Goal: Navigation & Orientation: Find specific page/section

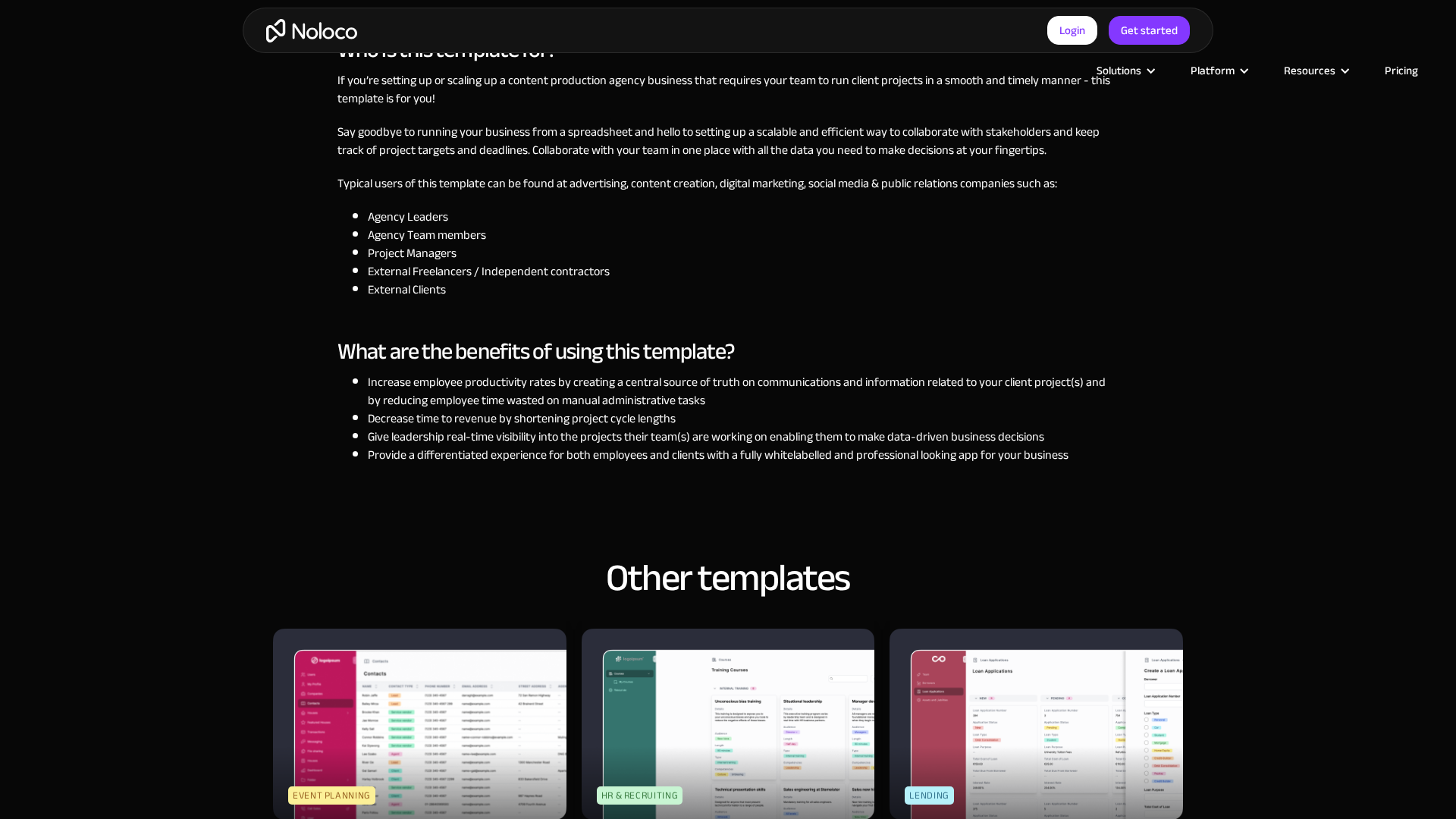
scroll to position [2097, 0]
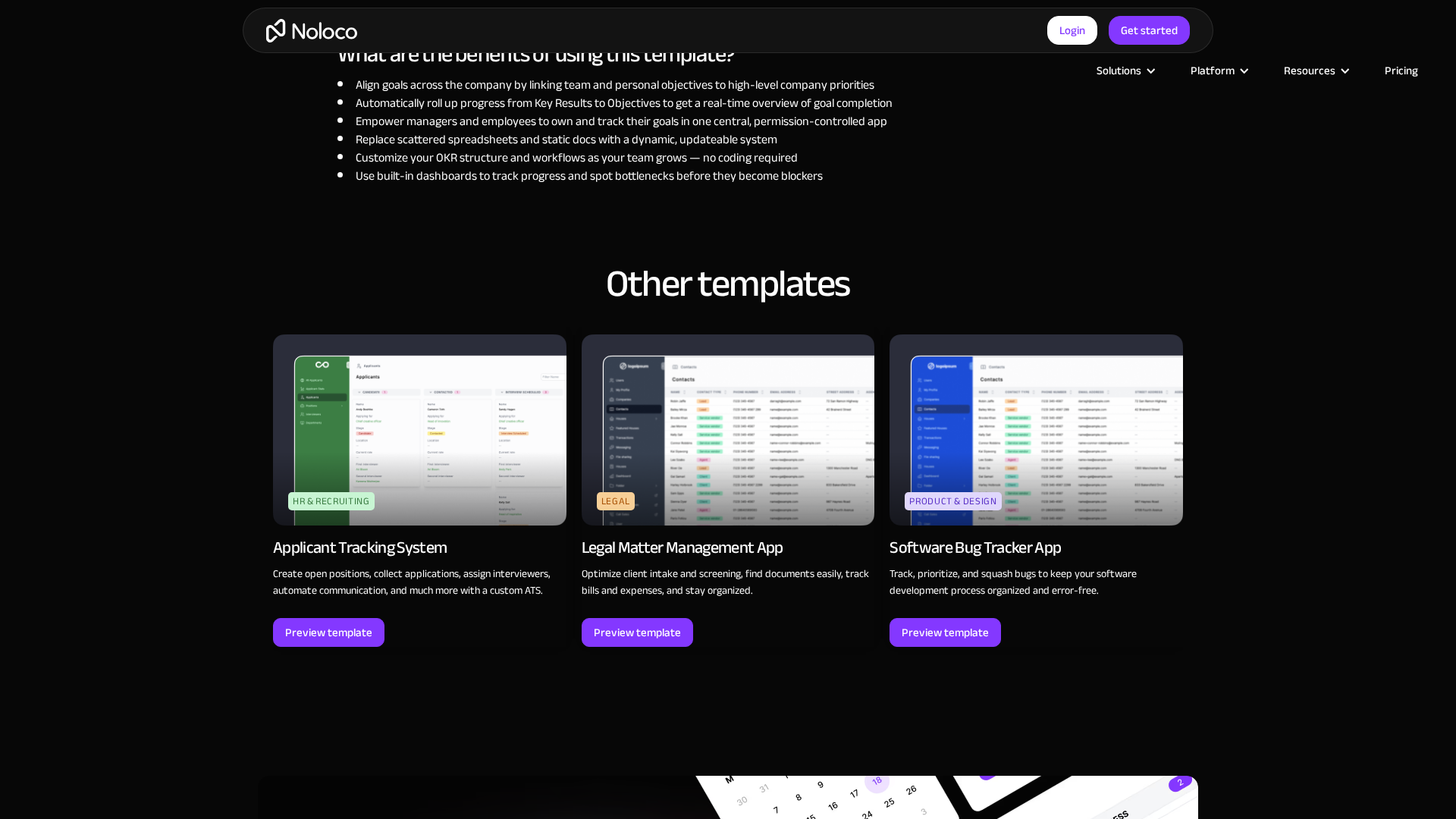
scroll to position [2097, 0]
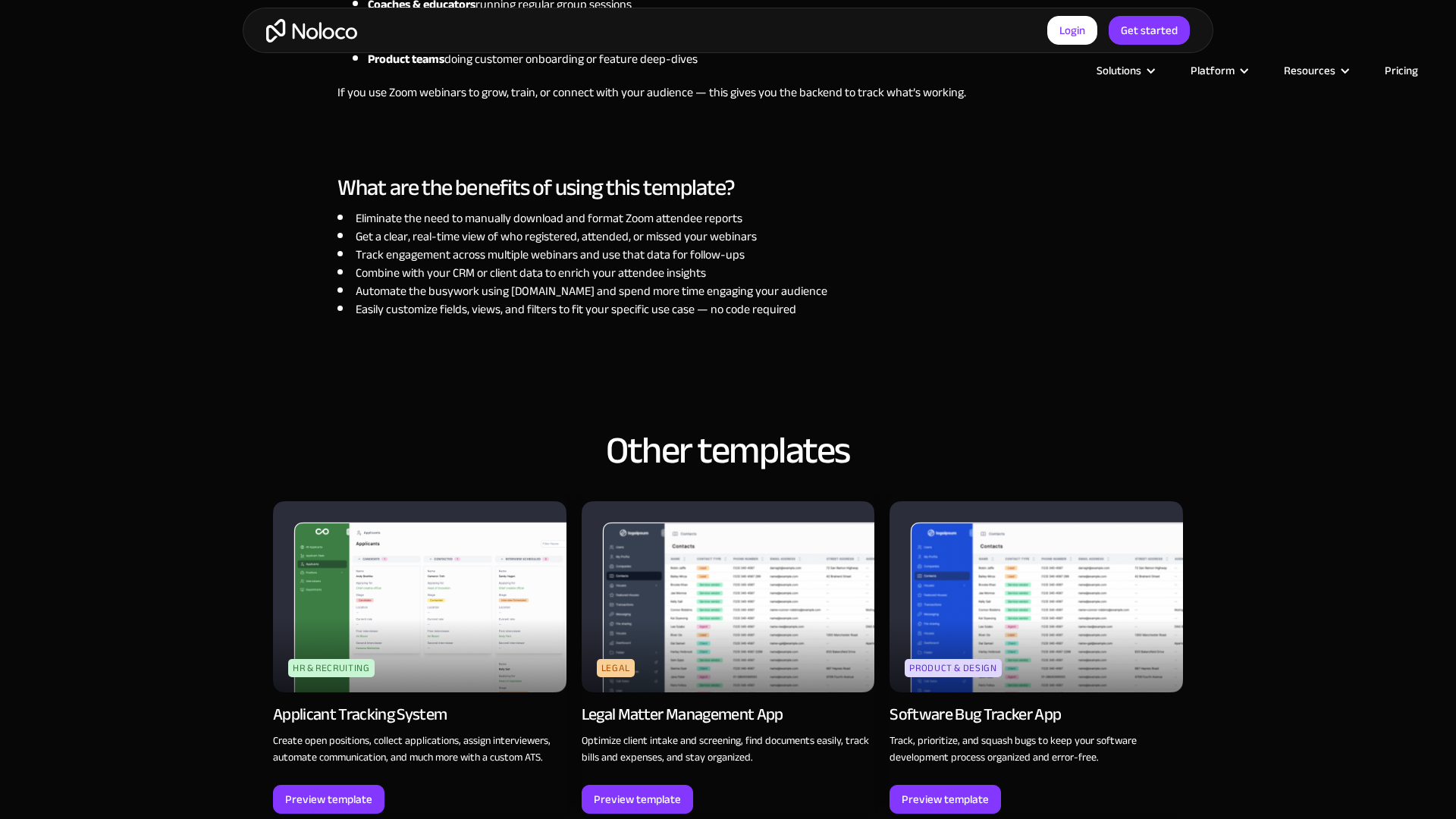
scroll to position [2097, 0]
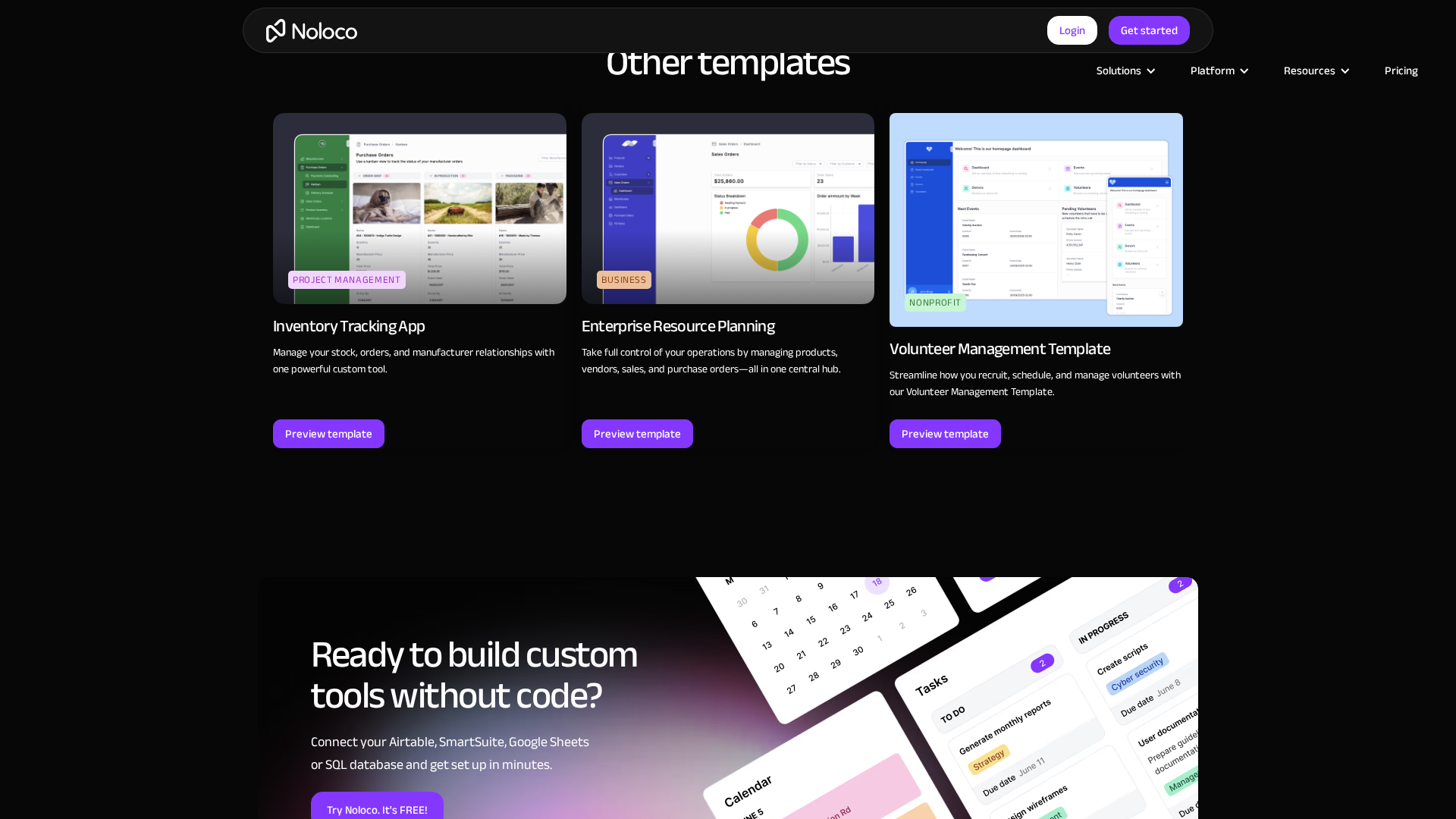
scroll to position [1952, 0]
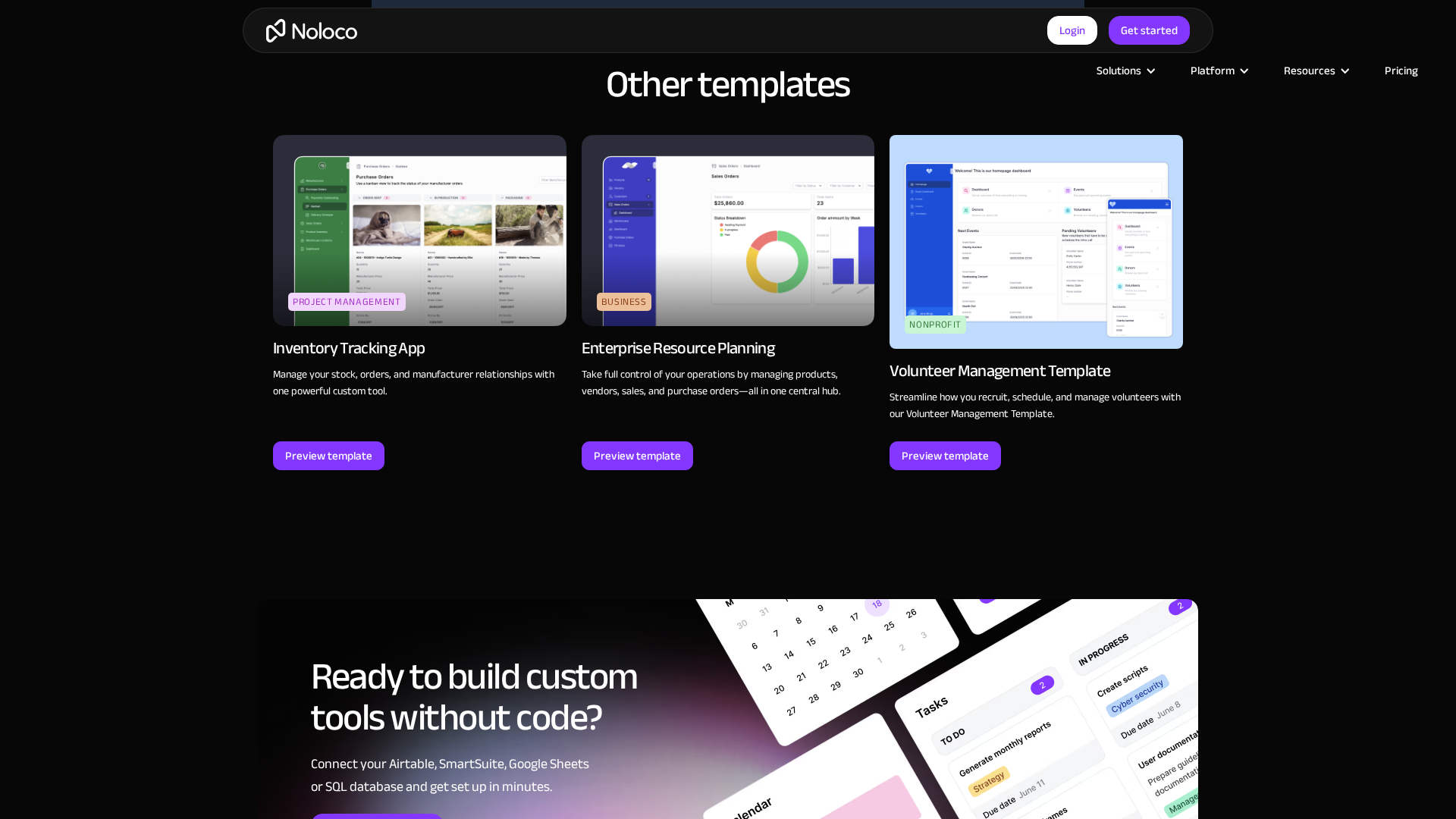
scroll to position [1970, 0]
